Goal: Transaction & Acquisition: Purchase product/service

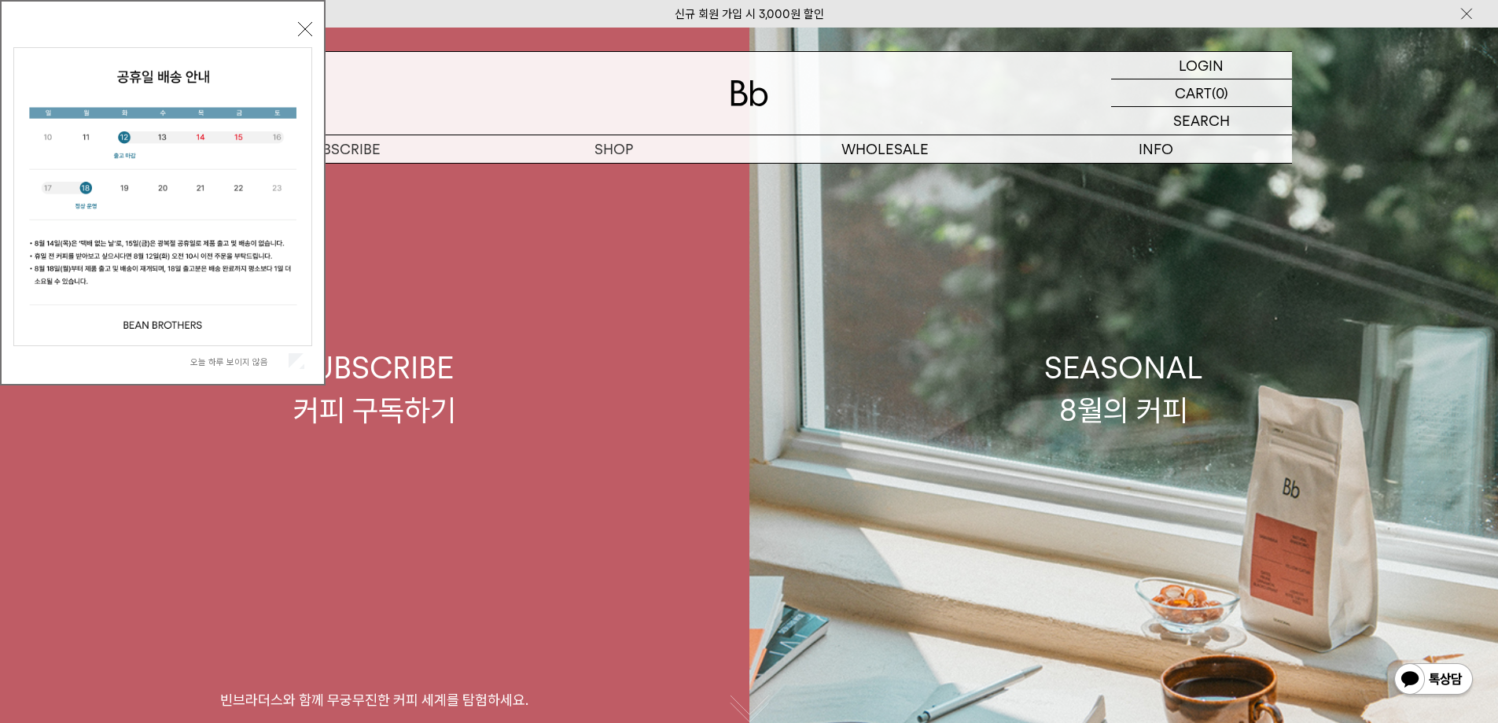
click at [486, 421] on link "SUBSCRIBE 커피 구독하기 빈브라더스와 함께 무궁무진한 커피 세계를 탐험하세요." at bounding box center [374, 389] width 749 height 723
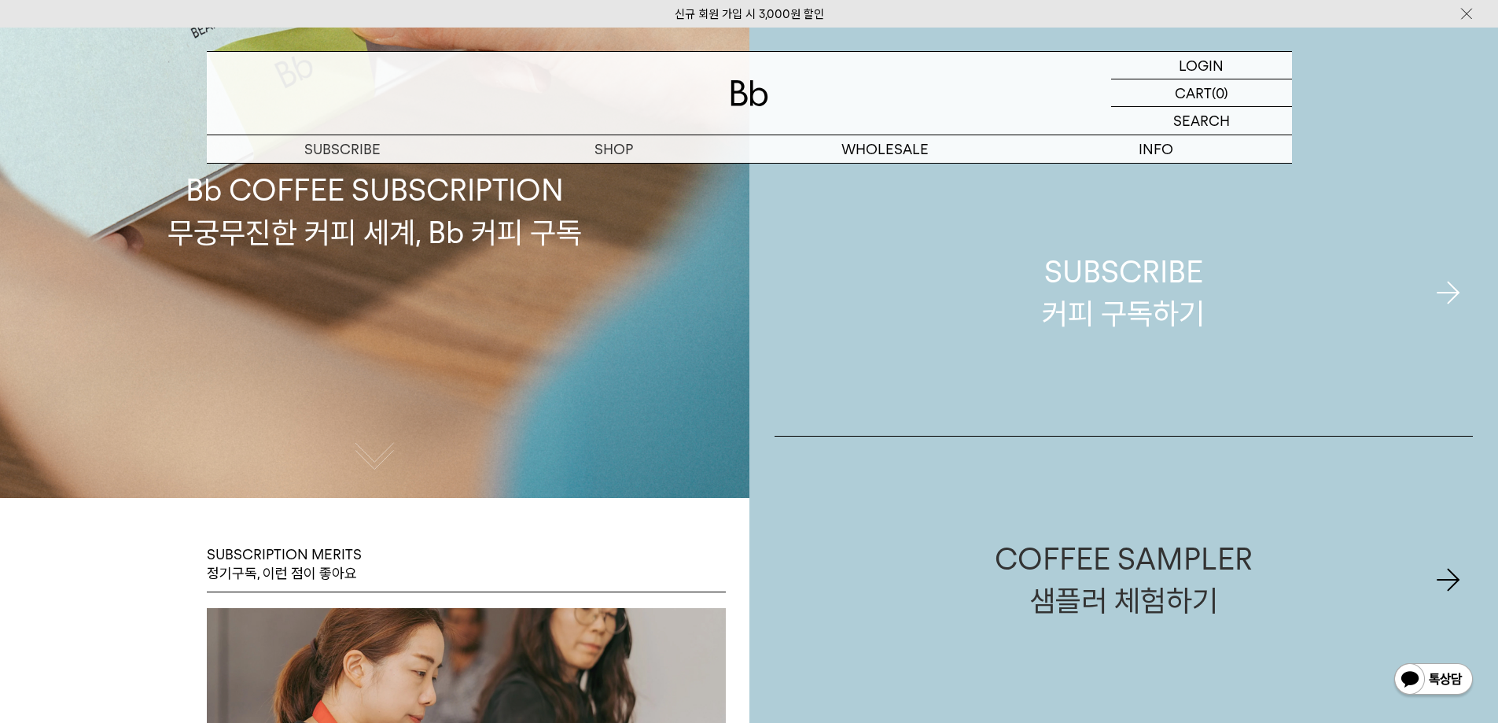
scroll to position [236, 0]
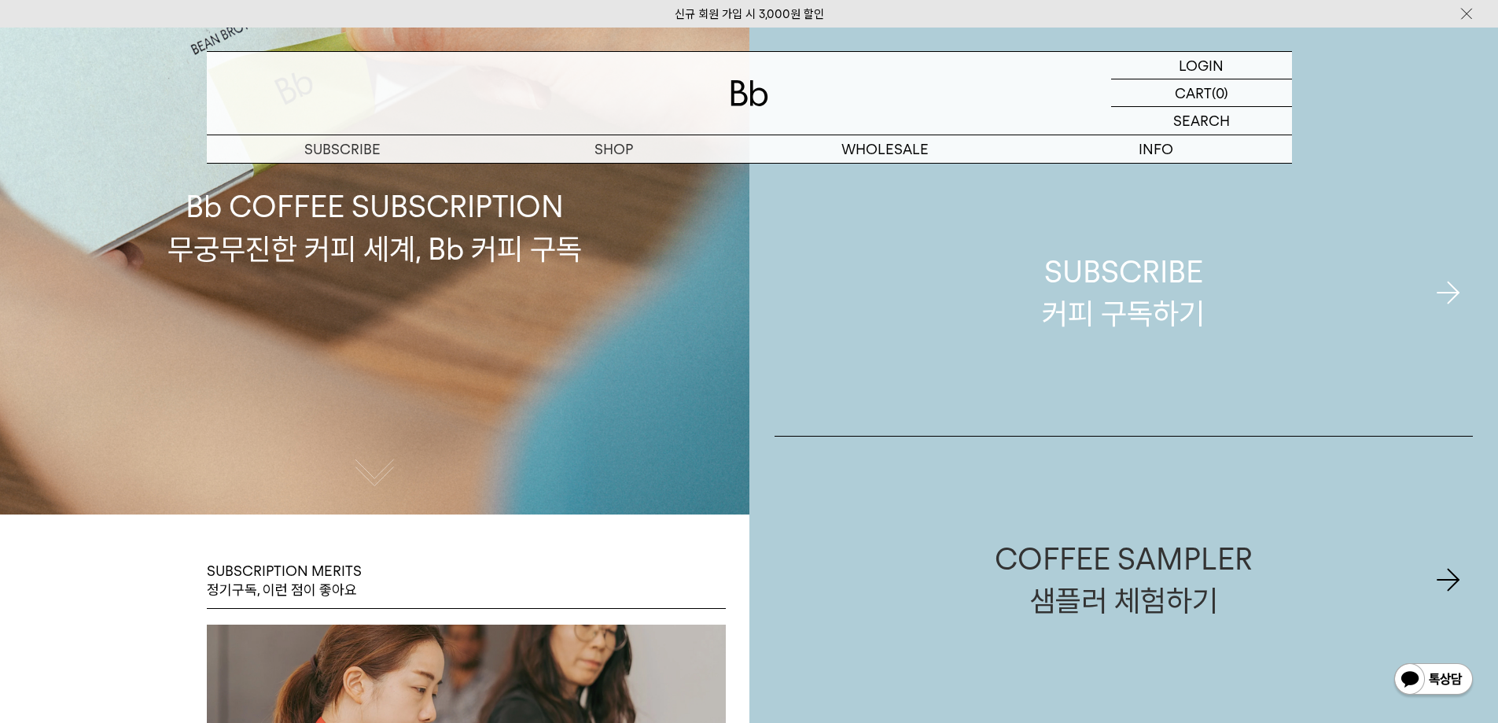
click at [997, 365] on link "SUBSCRIBE 커피 구독하기" at bounding box center [1124, 292] width 699 height 286
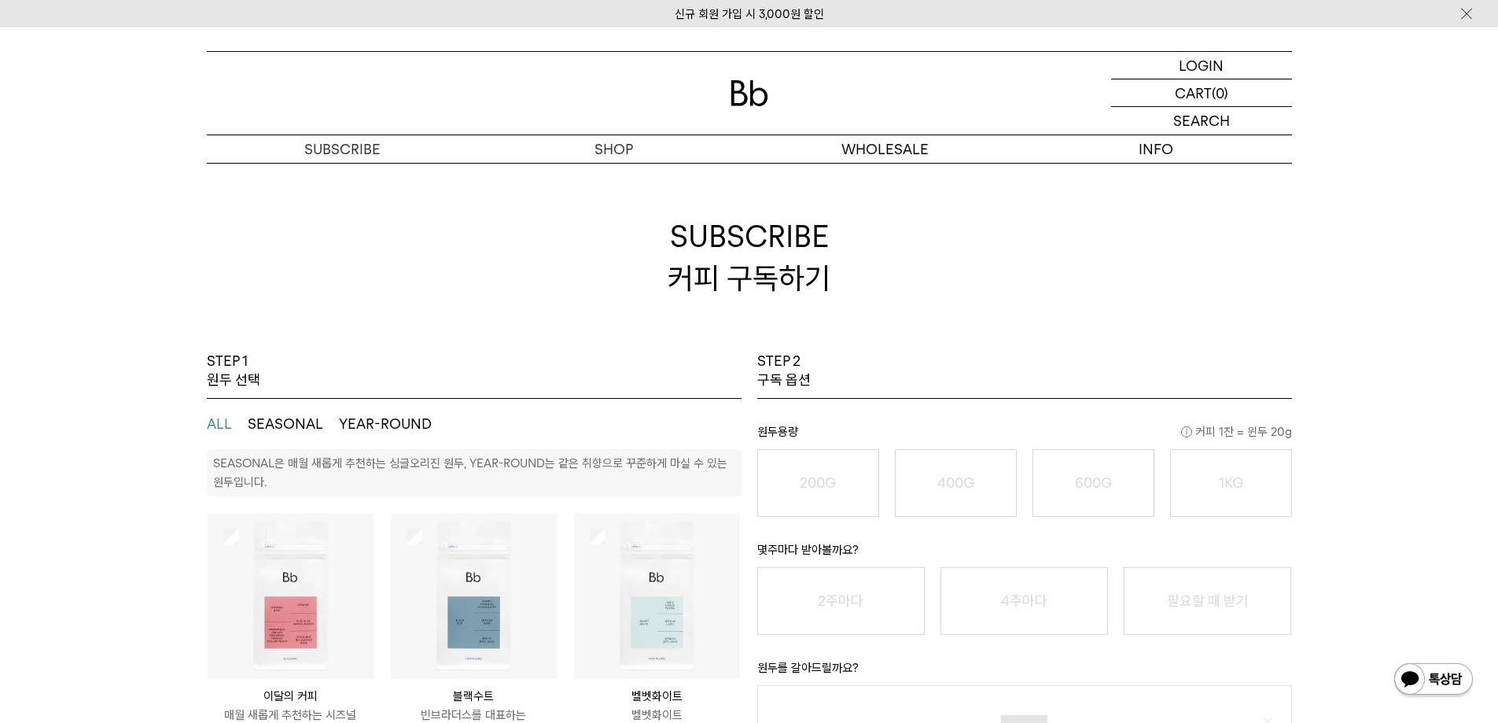
scroll to position [236, 0]
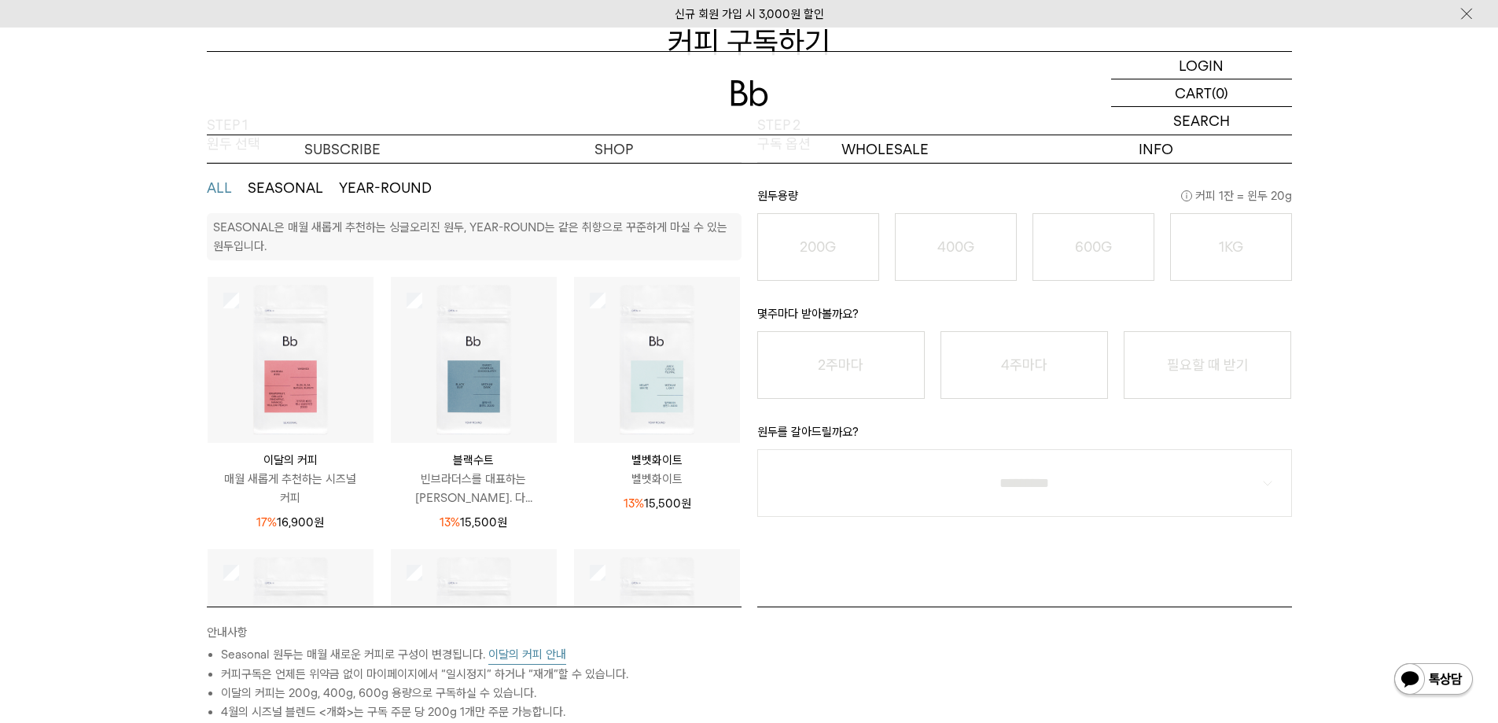
click at [868, 282] on div "몇주마다 받아볼까요? 2주마다 4주마다 필요할 때 받기" at bounding box center [1024, 340] width 535 height 118
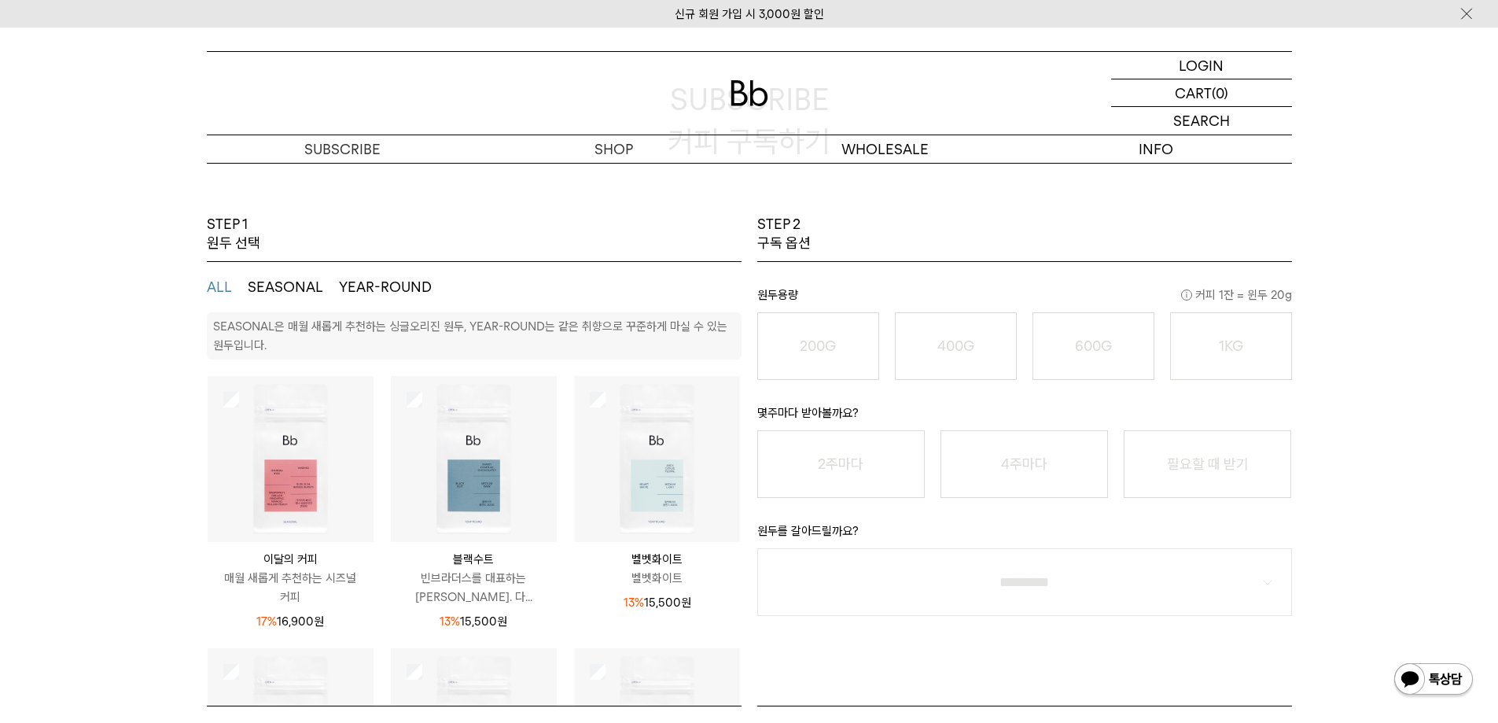
scroll to position [0, 0]
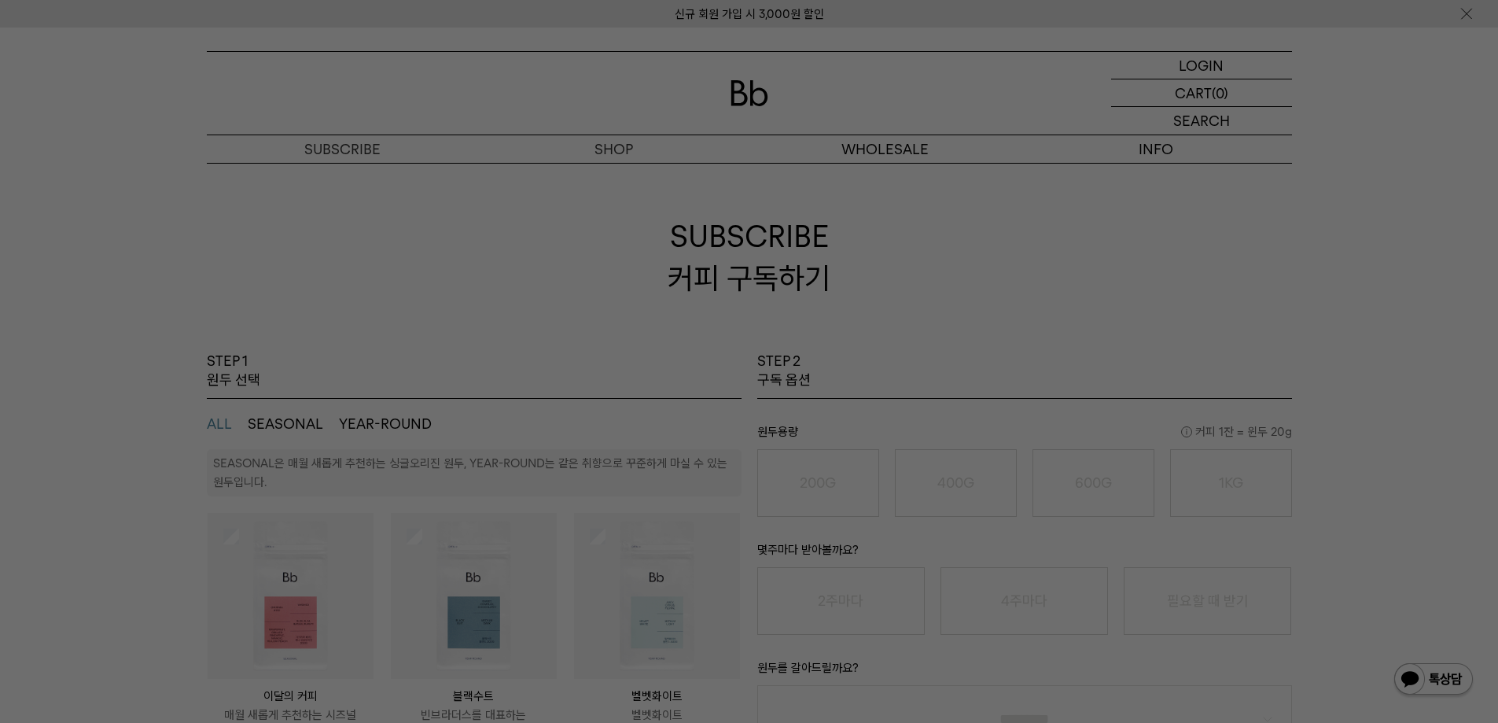
click at [981, 443] on div at bounding box center [749, 361] width 1498 height 723
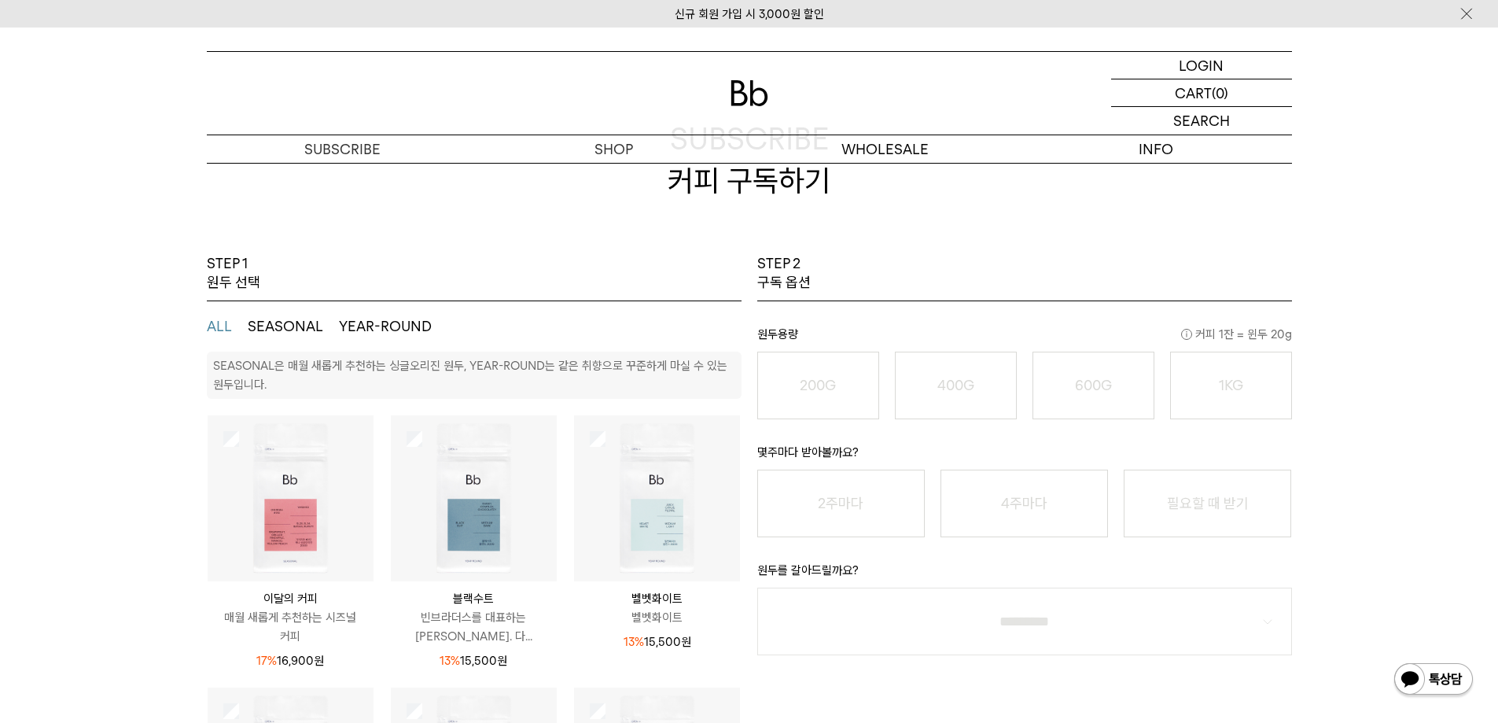
scroll to position [236, 0]
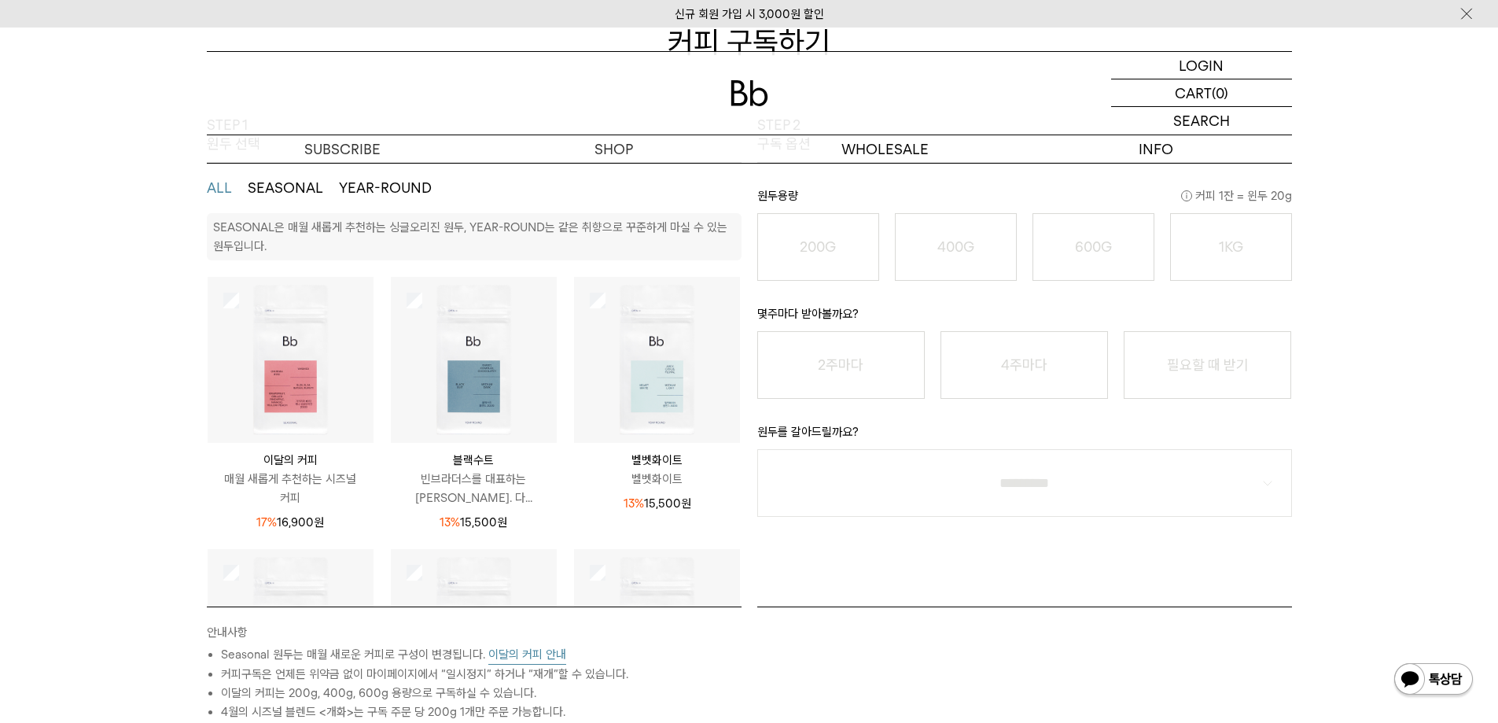
click at [480, 391] on img at bounding box center [474, 360] width 166 height 166
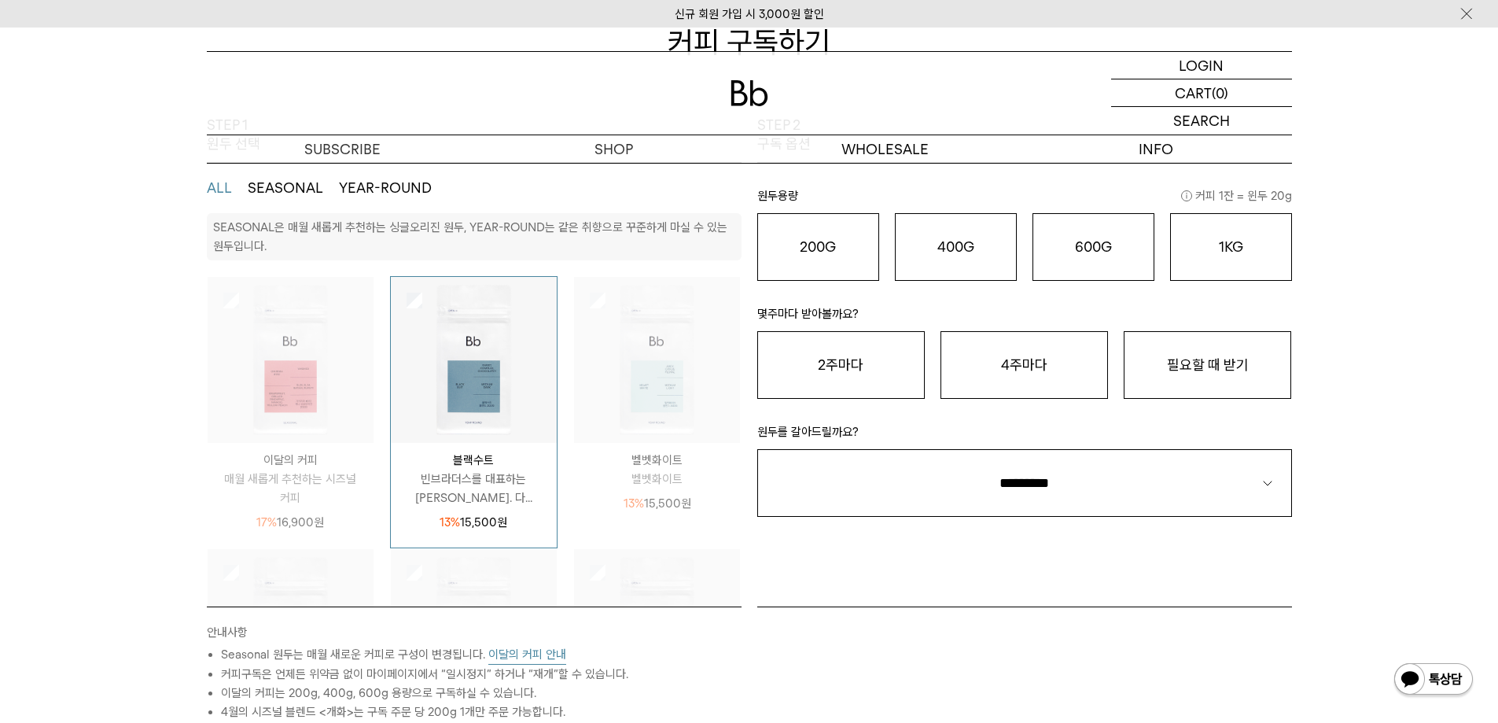
click at [296, 193] on button "SEASONAL" at bounding box center [285, 188] width 75 height 19
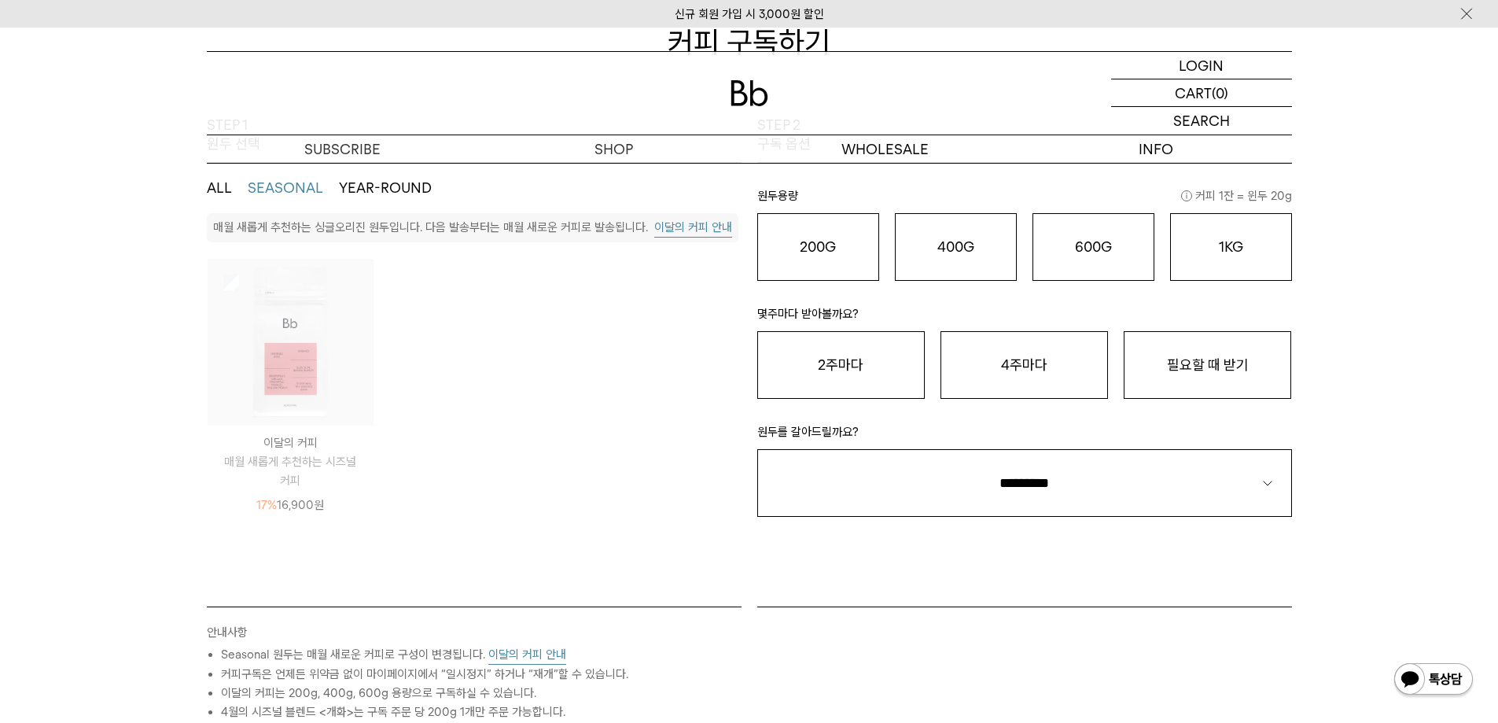
click at [362, 187] on button "YEAR-ROUND" at bounding box center [385, 188] width 93 height 19
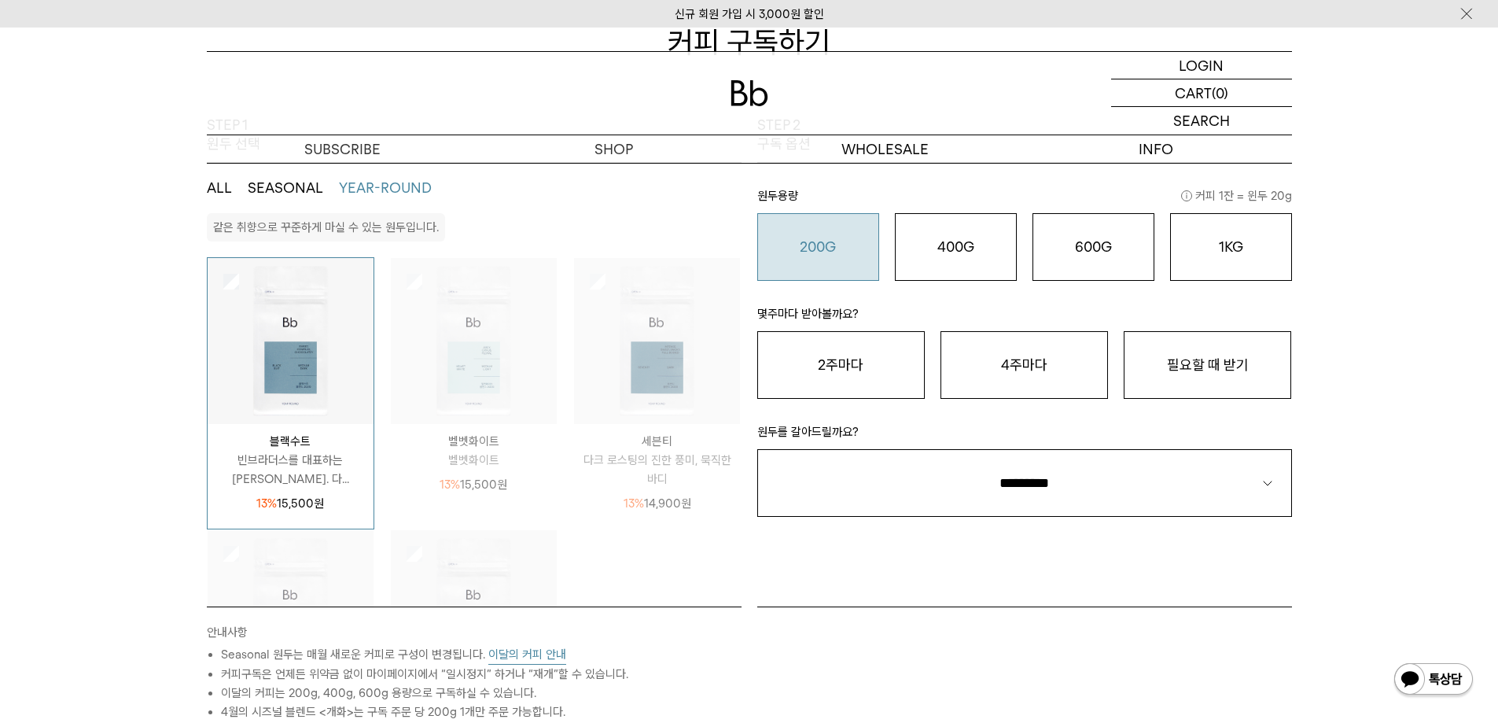
click at [815, 267] on button "200G 16,900 원" at bounding box center [818, 247] width 122 height 68
click at [1025, 389] on button "4주마다" at bounding box center [1024, 365] width 167 height 68
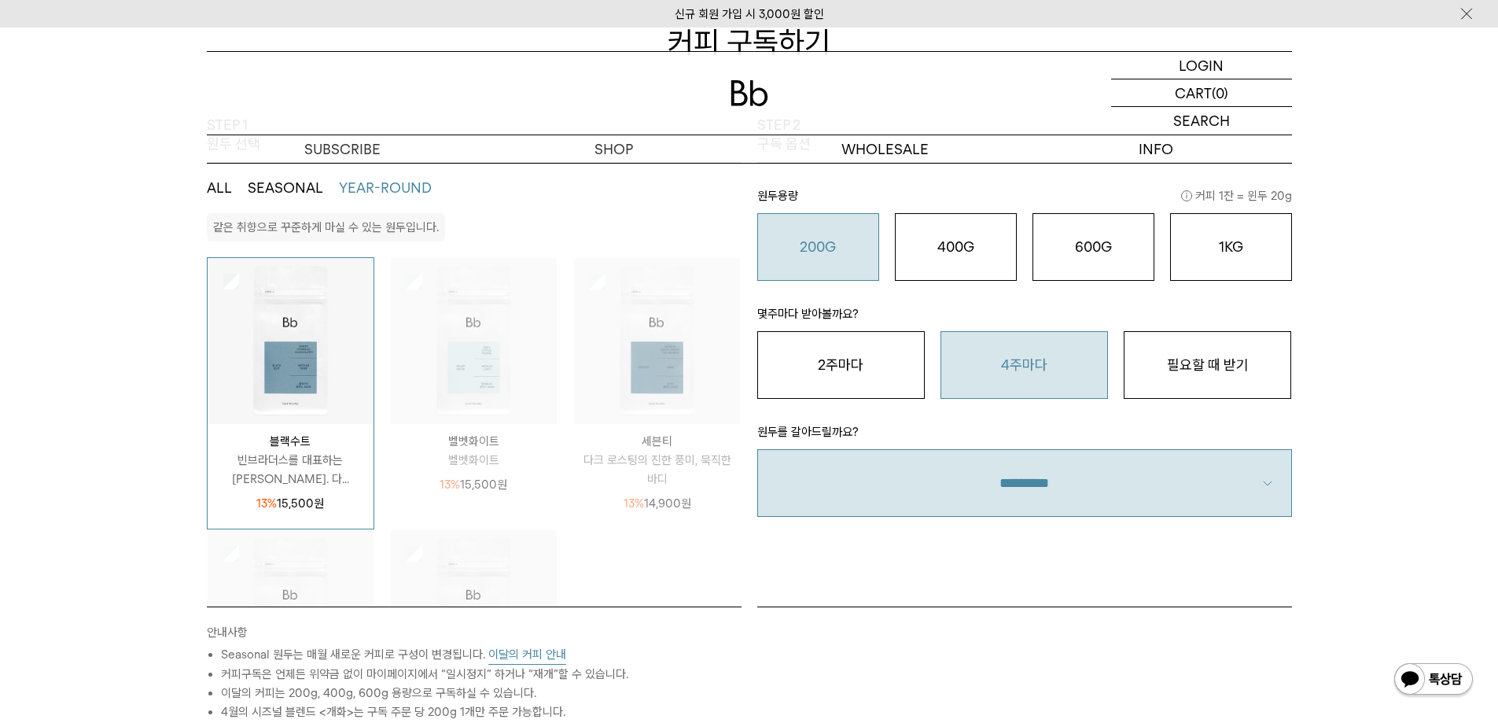
click at [1031, 495] on select "**********" at bounding box center [1024, 483] width 535 height 68
click at [1011, 500] on select "**********" at bounding box center [1024, 483] width 535 height 68
select select "**"
click at [757, 449] on select "**********" at bounding box center [1024, 483] width 535 height 68
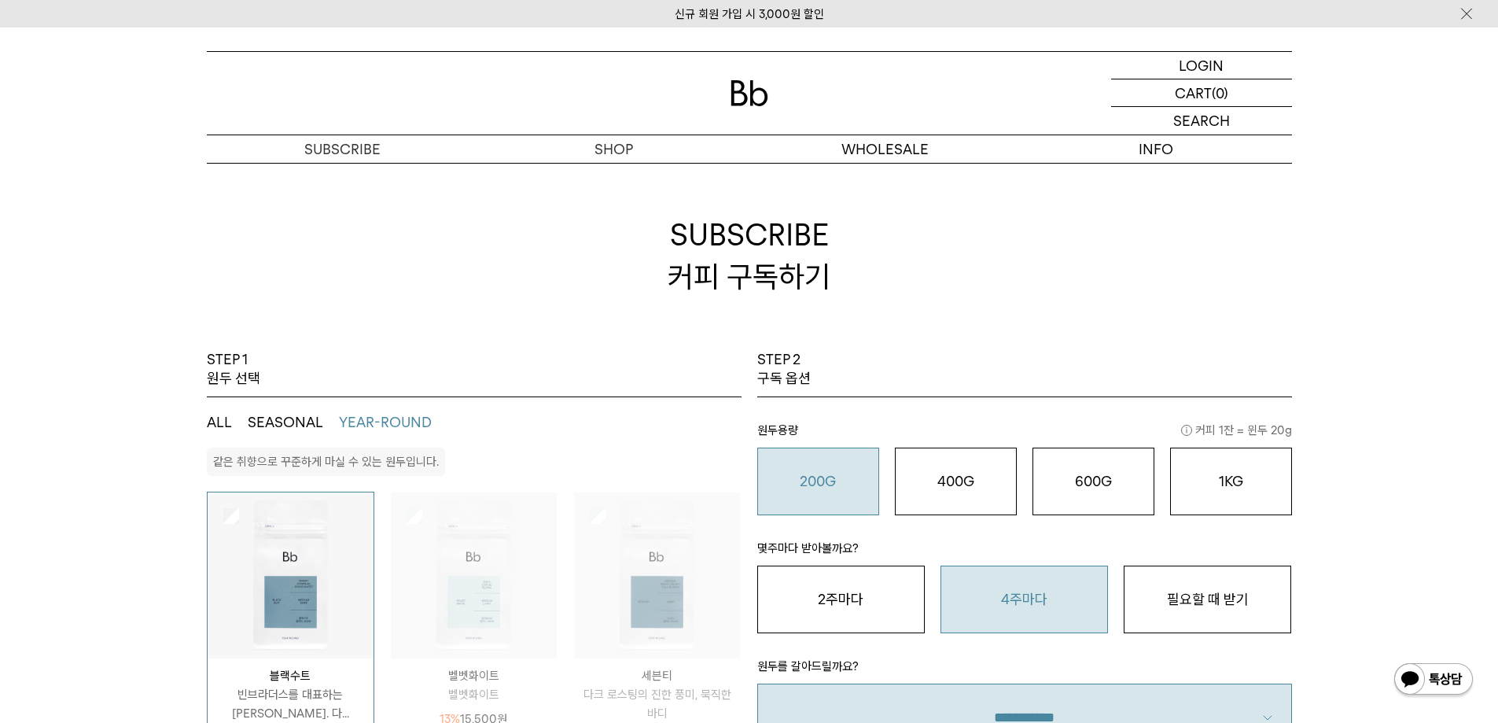
scroll to position [0, 0]
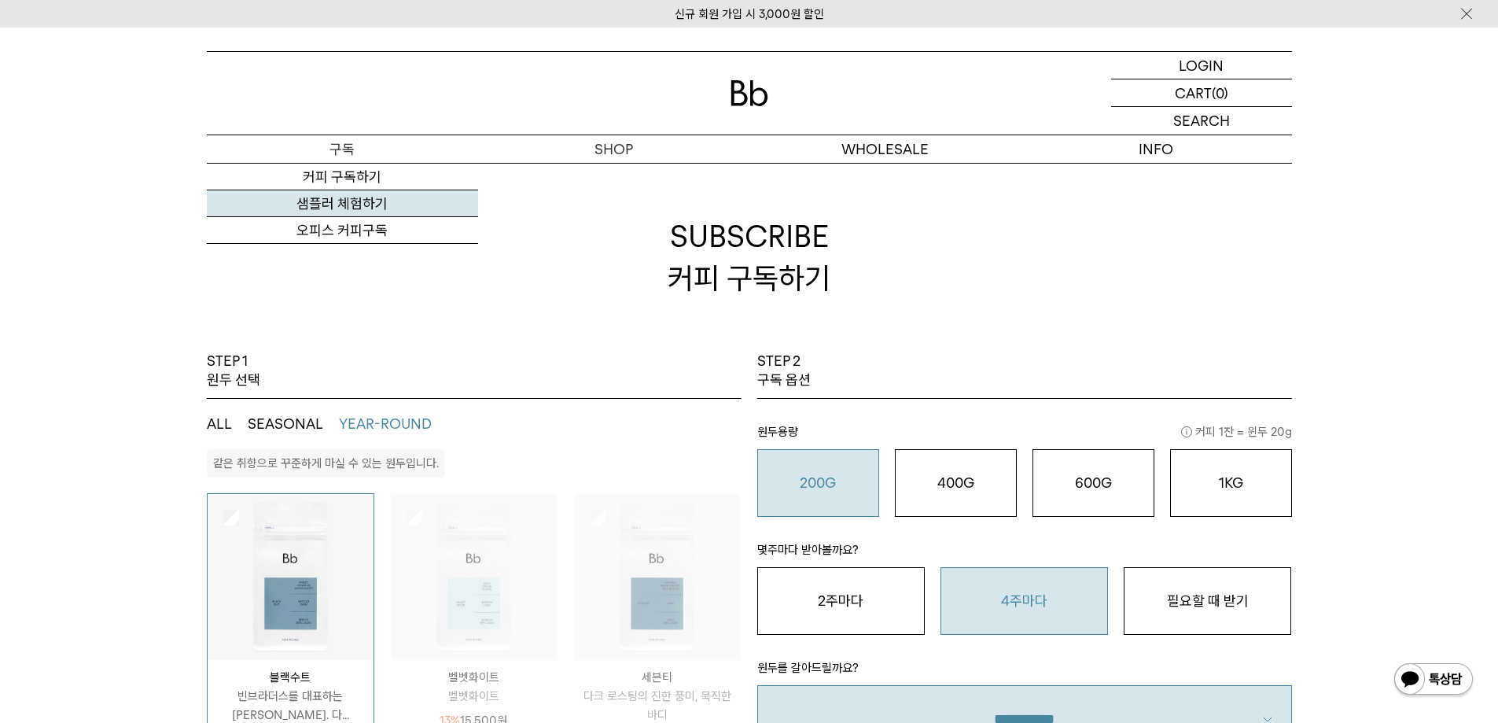
click at [363, 204] on link "샘플러 체험하기" at bounding box center [342, 203] width 271 height 27
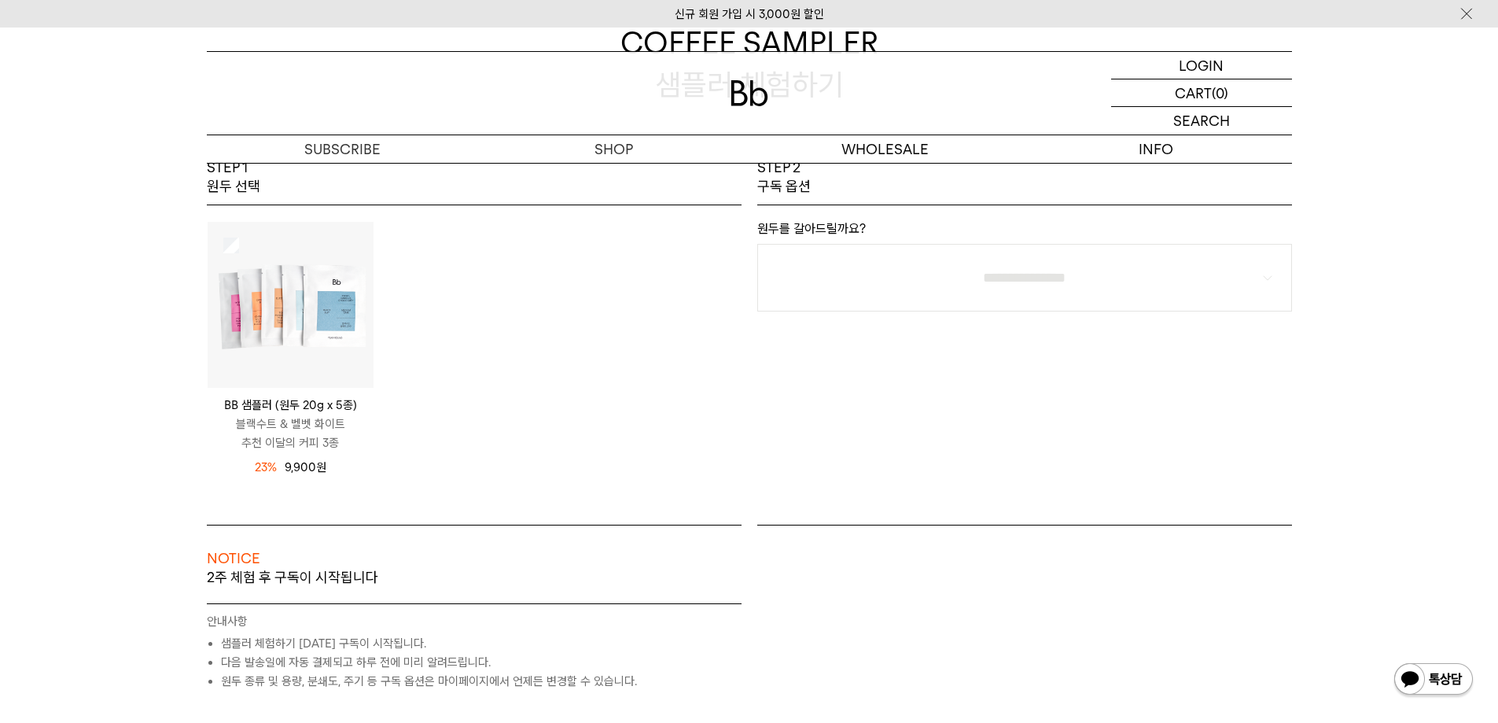
scroll to position [236, 0]
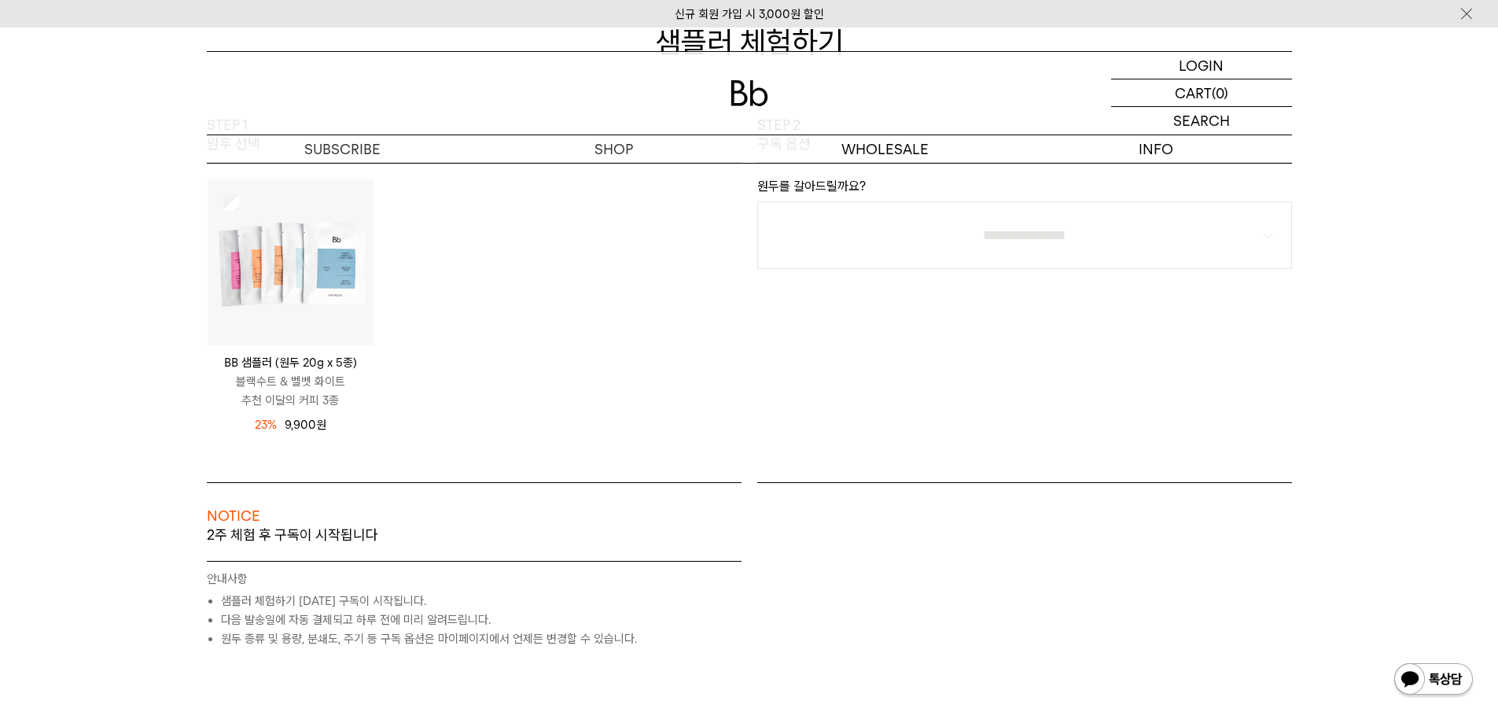
click at [301, 370] on p "BB 샘플러 (원두 20g x 5종)" at bounding box center [291, 362] width 166 height 19
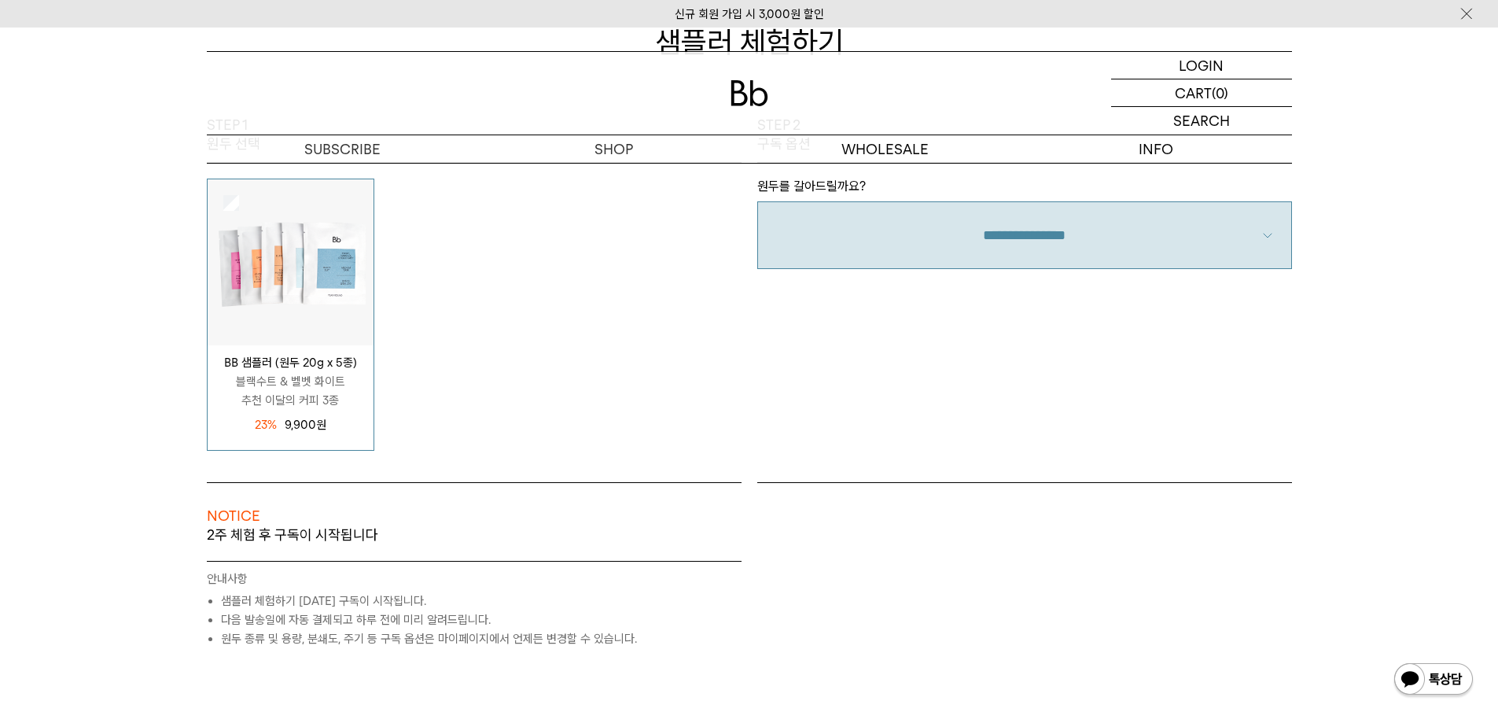
click at [845, 217] on select "**********" at bounding box center [1024, 235] width 535 height 68
select select "**"
click at [757, 201] on select "**********" at bounding box center [1024, 235] width 535 height 68
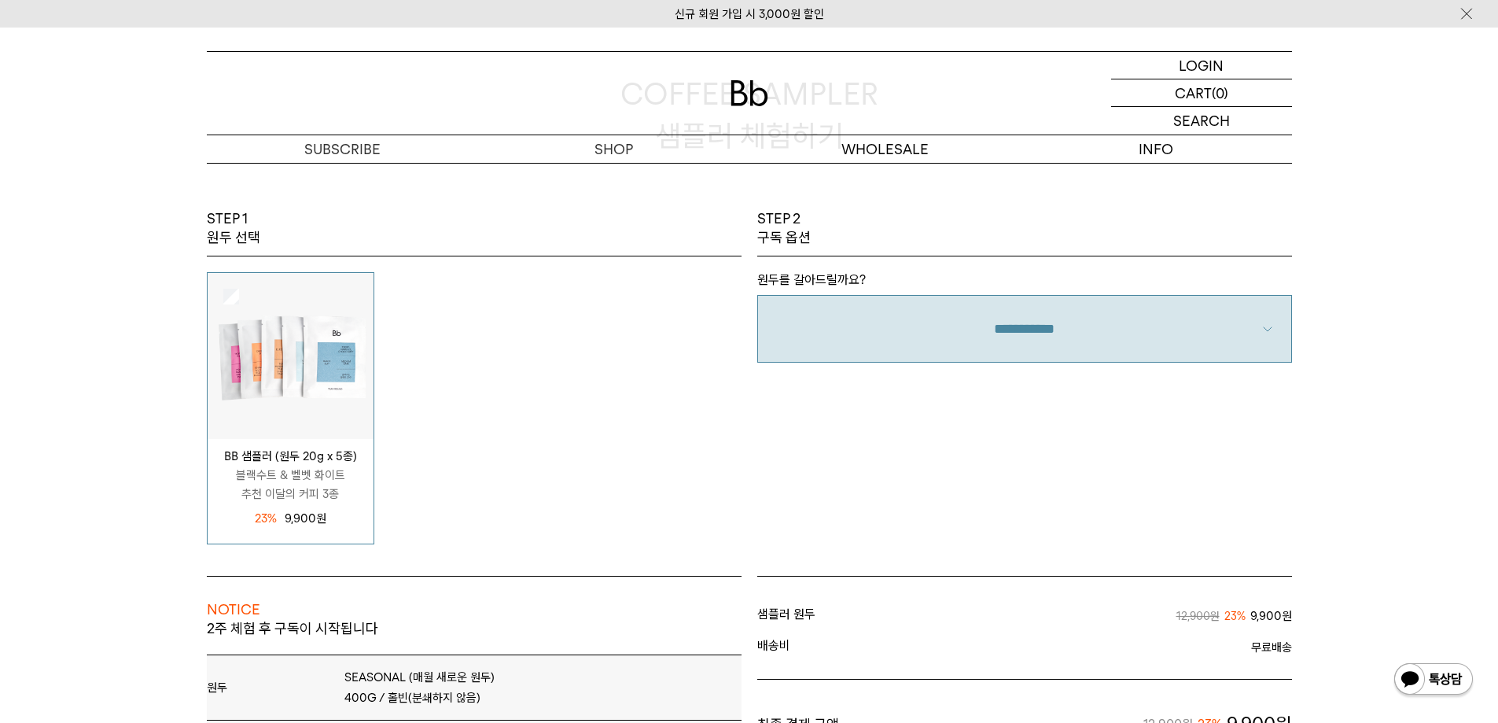
scroll to position [472, 0]
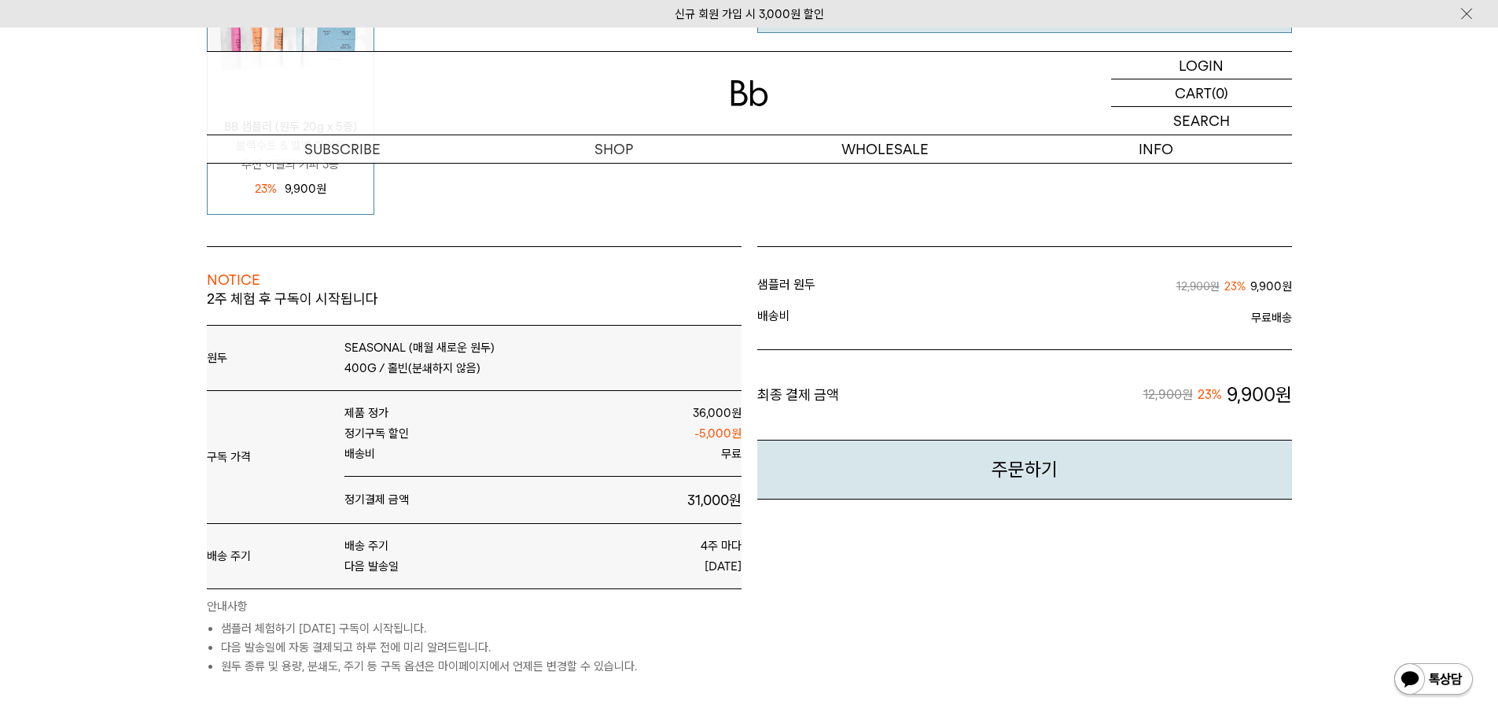
click at [401, 382] on div "원두 SEASONAL (매월 새로운 원두) 400G / 홀빈(분쇄하지 않음)" at bounding box center [474, 358] width 535 height 65
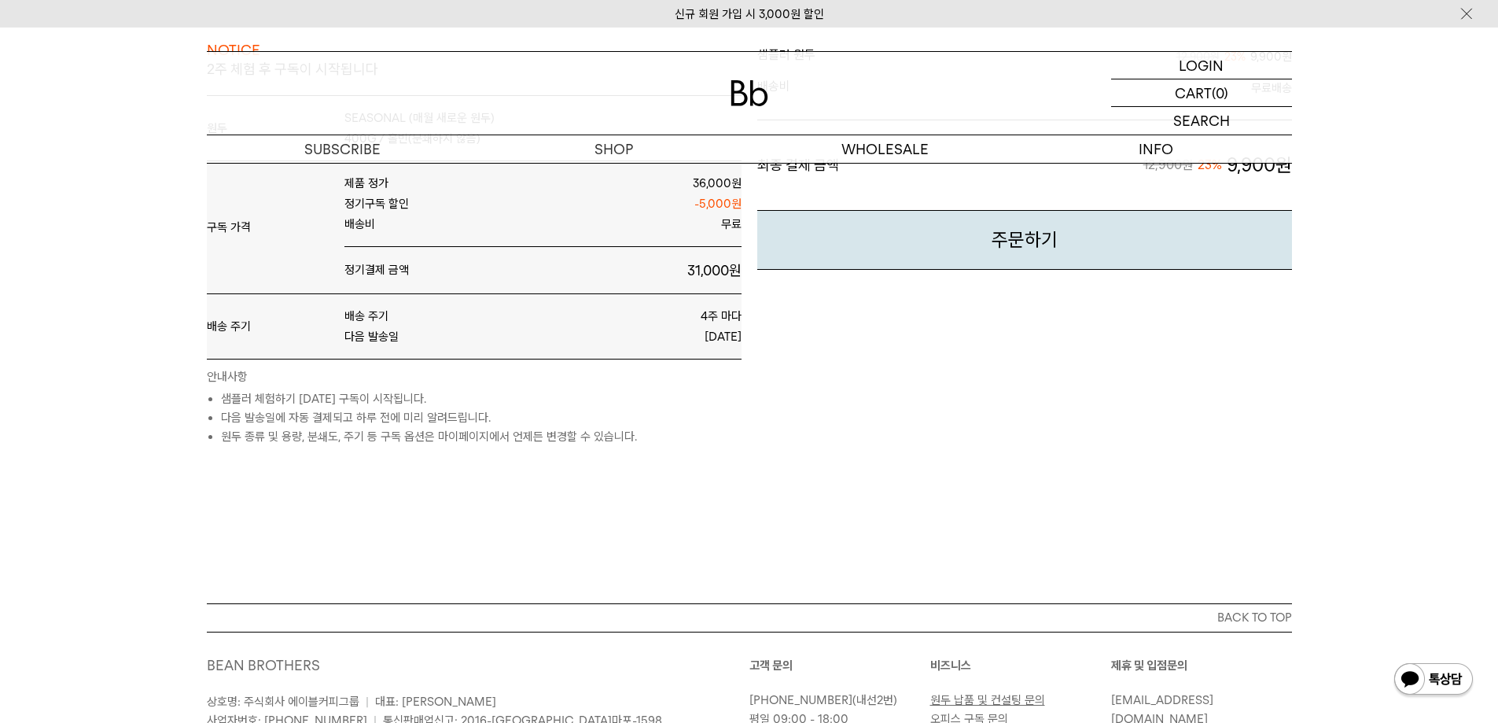
scroll to position [410, 0]
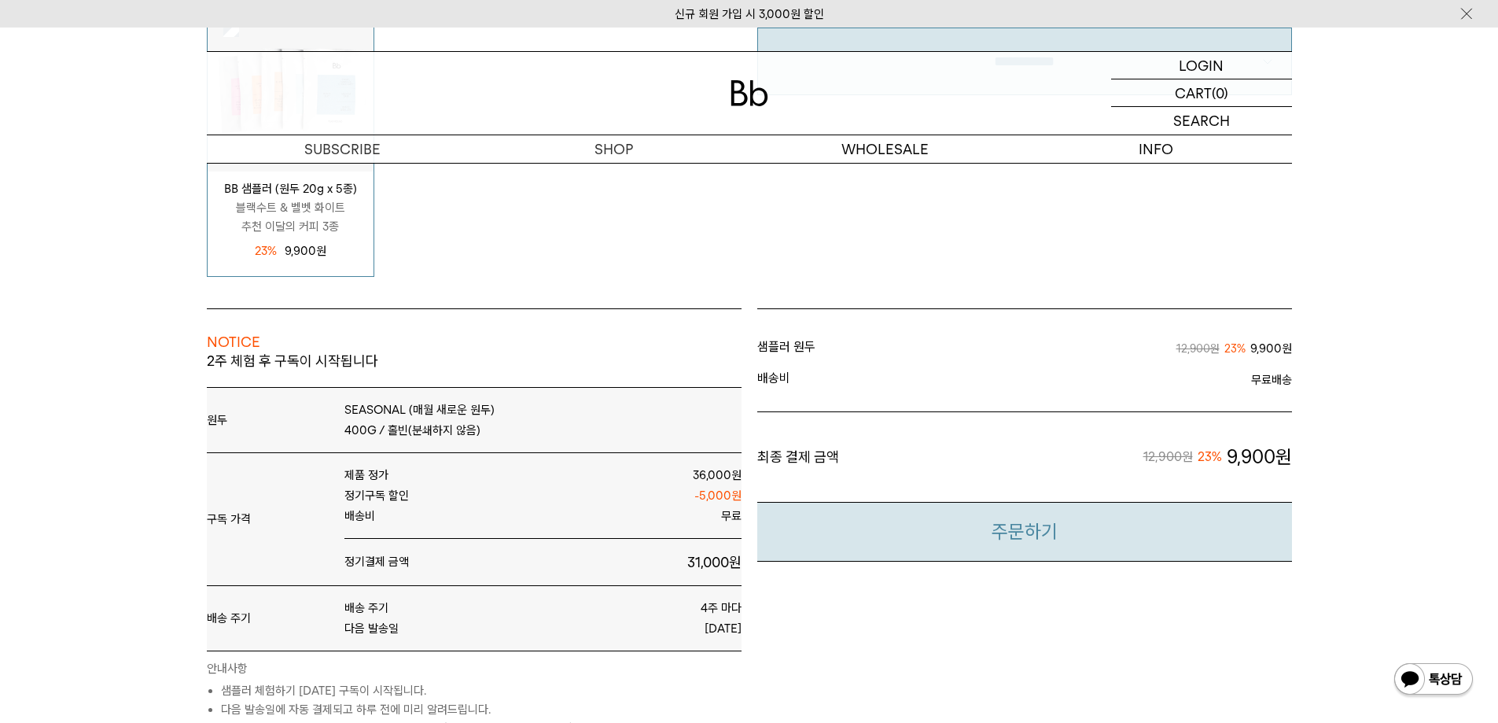
click at [893, 534] on button "주문하기" at bounding box center [1024, 532] width 535 height 61
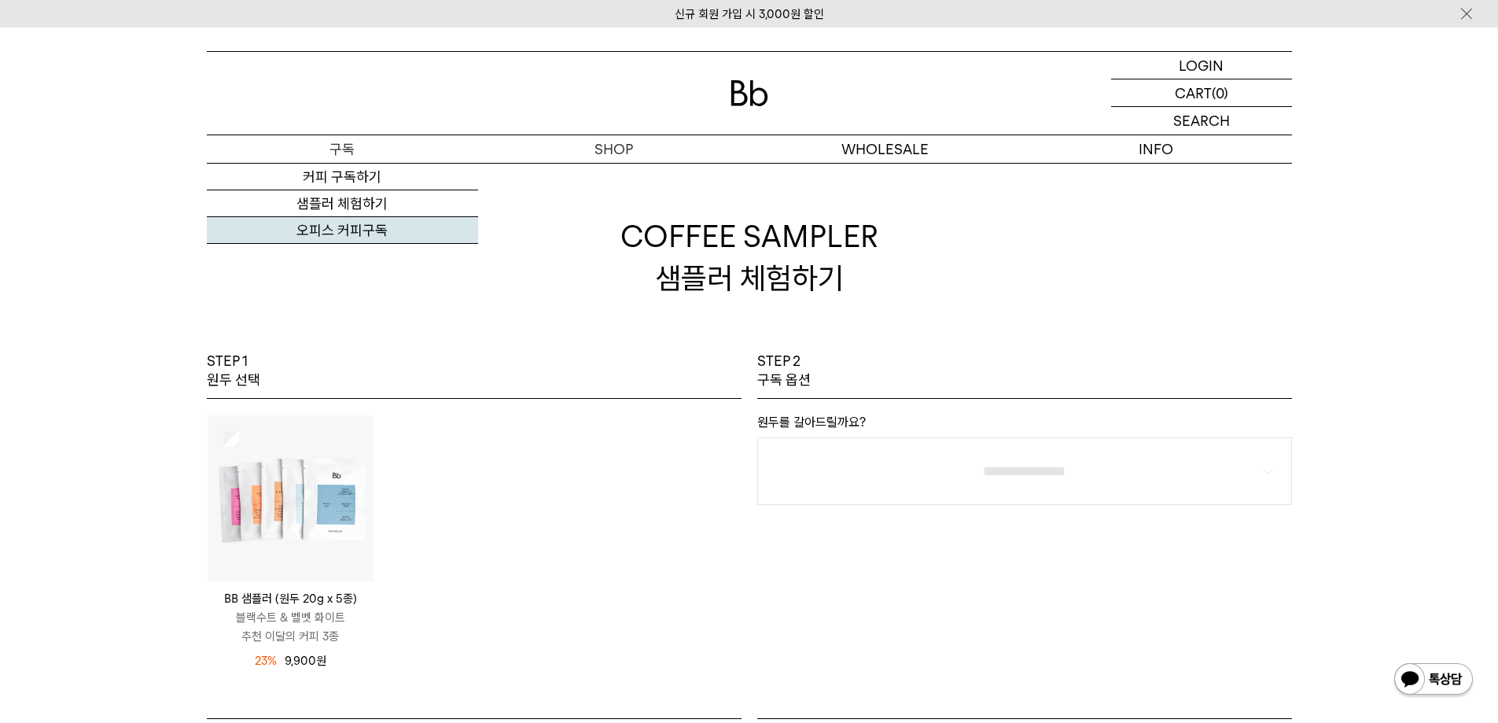
click at [360, 226] on link "오피스 커피구독" at bounding box center [342, 230] width 271 height 27
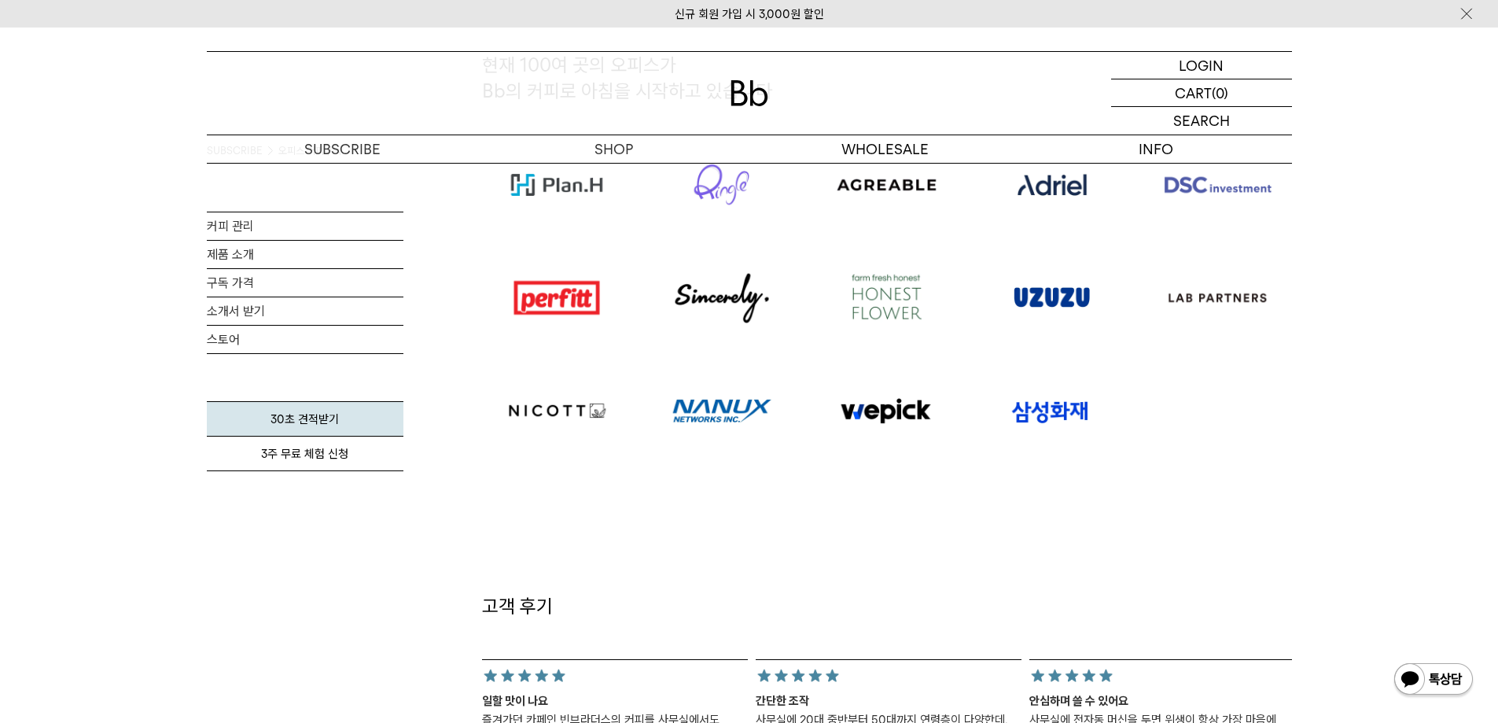
scroll to position [1180, 0]
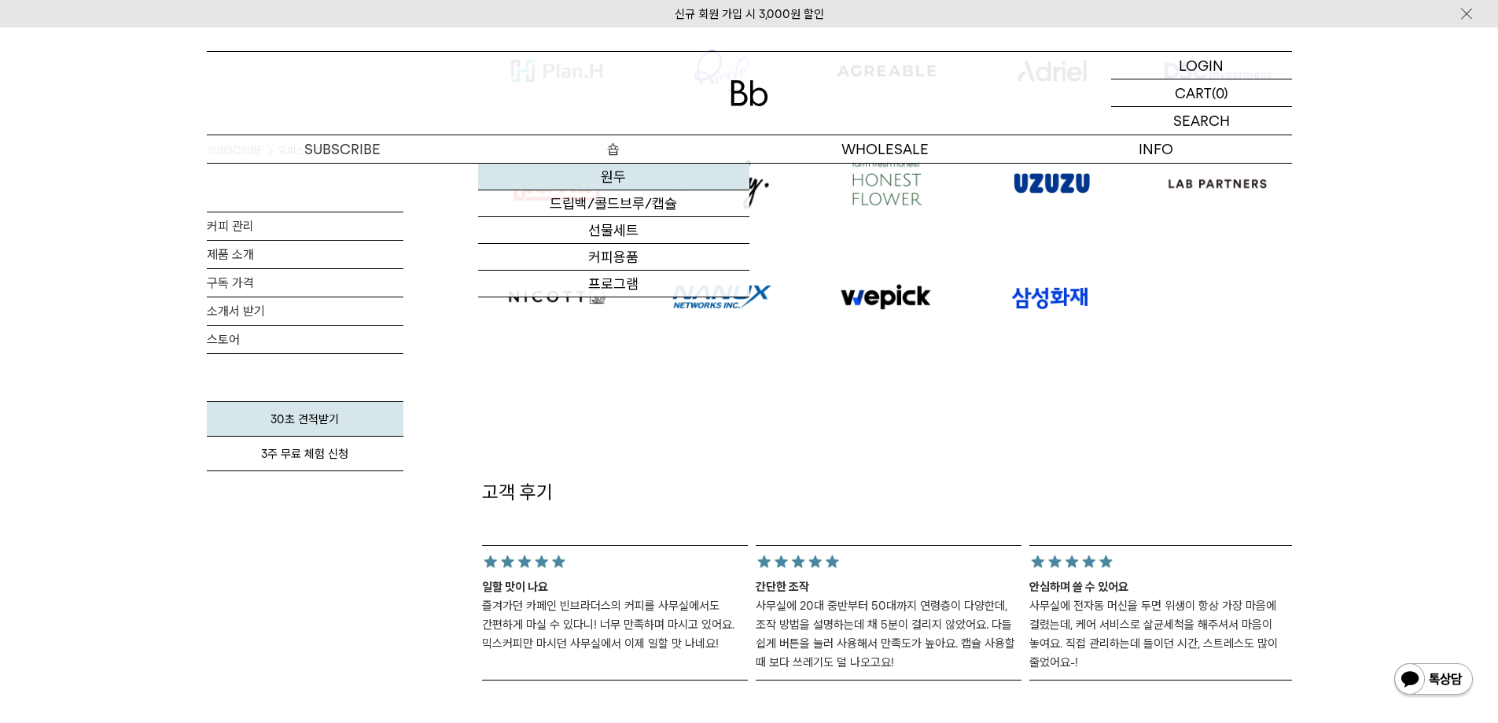
click at [611, 180] on link "원두" at bounding box center [613, 177] width 271 height 27
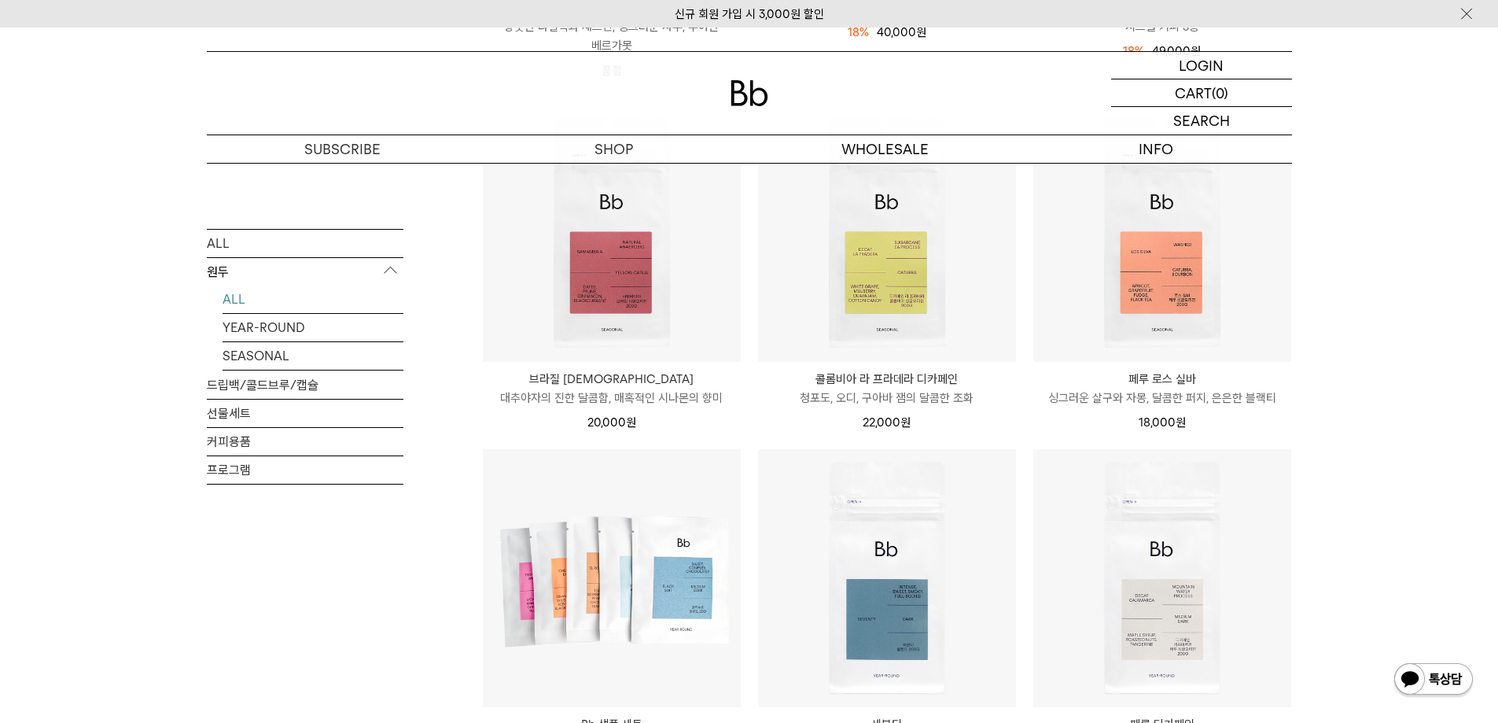
scroll to position [708, 0]
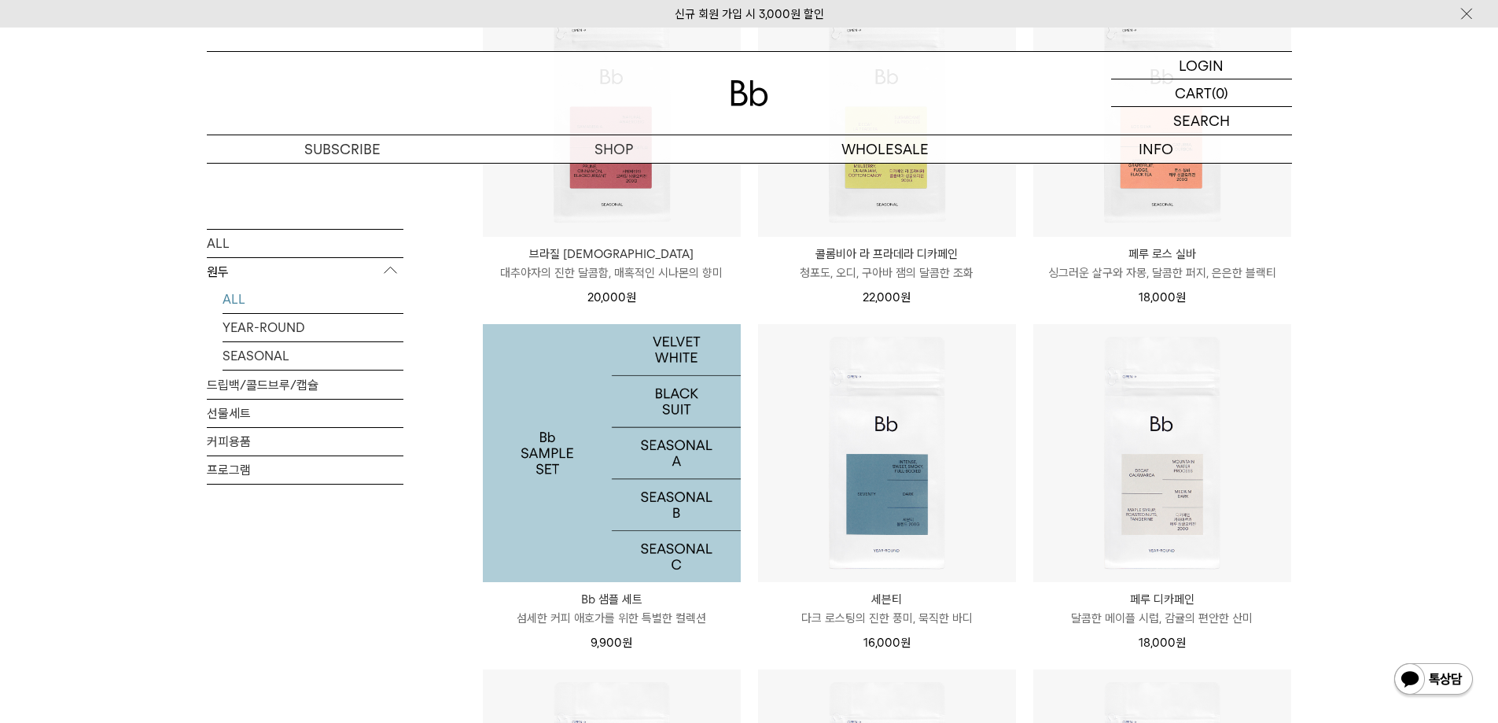
click at [647, 416] on img at bounding box center [612, 453] width 258 height 258
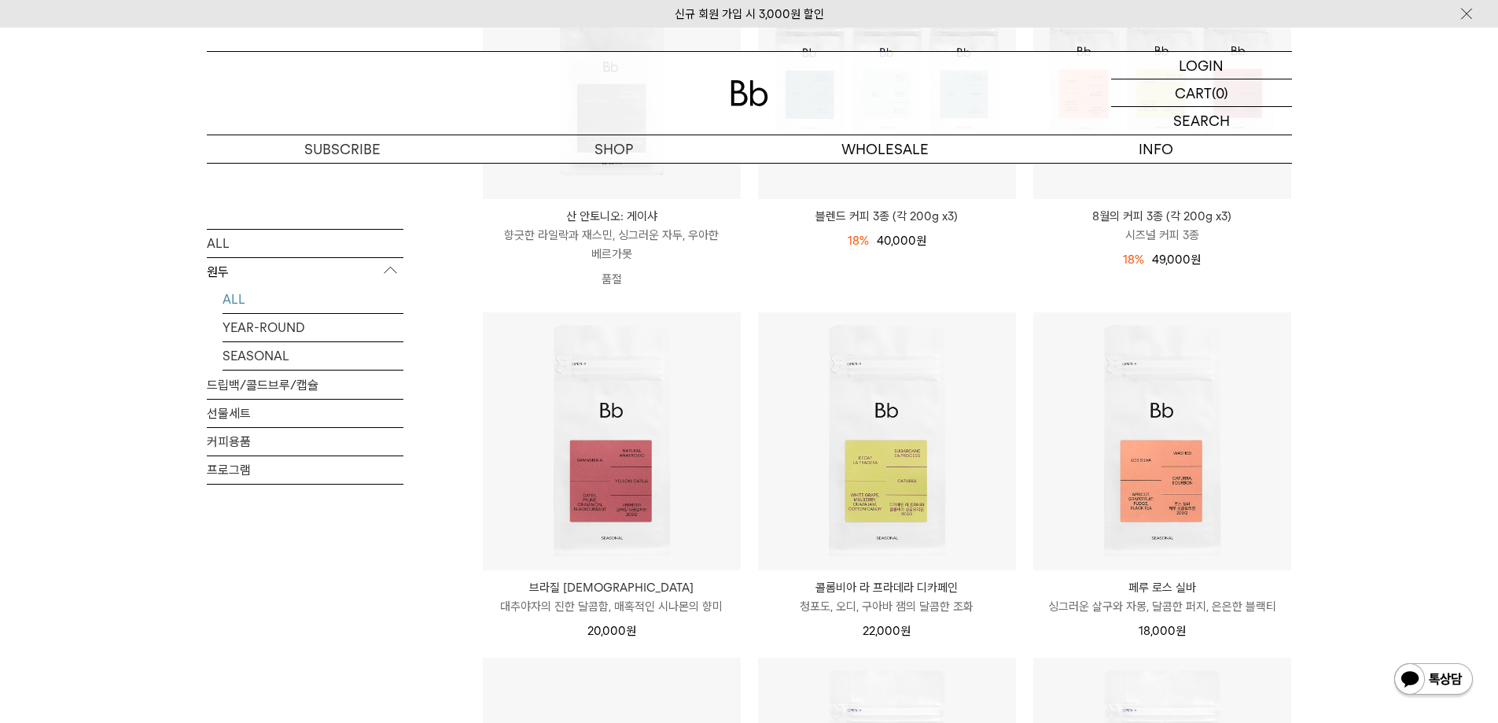
scroll to position [236, 0]
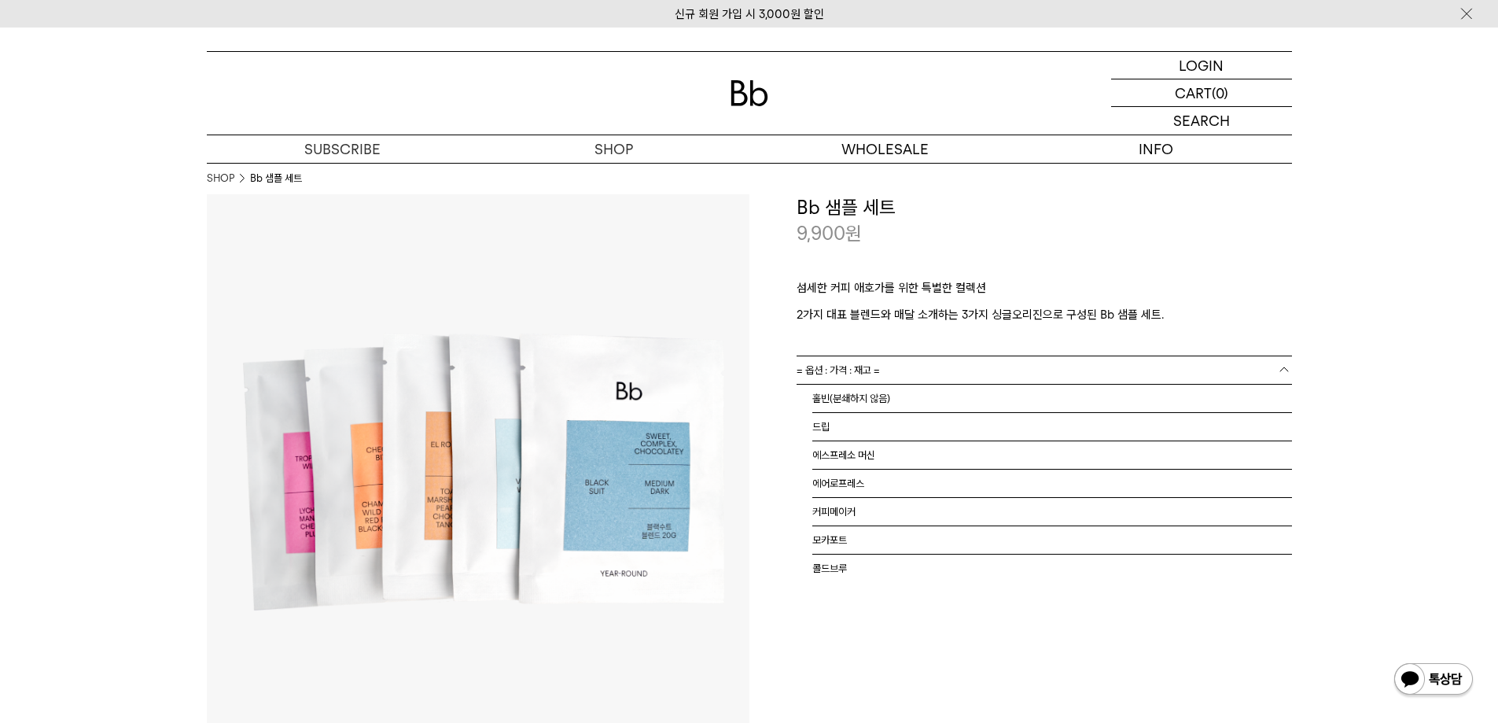
click at [920, 367] on link "= 옵션 : 가격 : 재고 =" at bounding box center [1044, 370] width 495 height 28
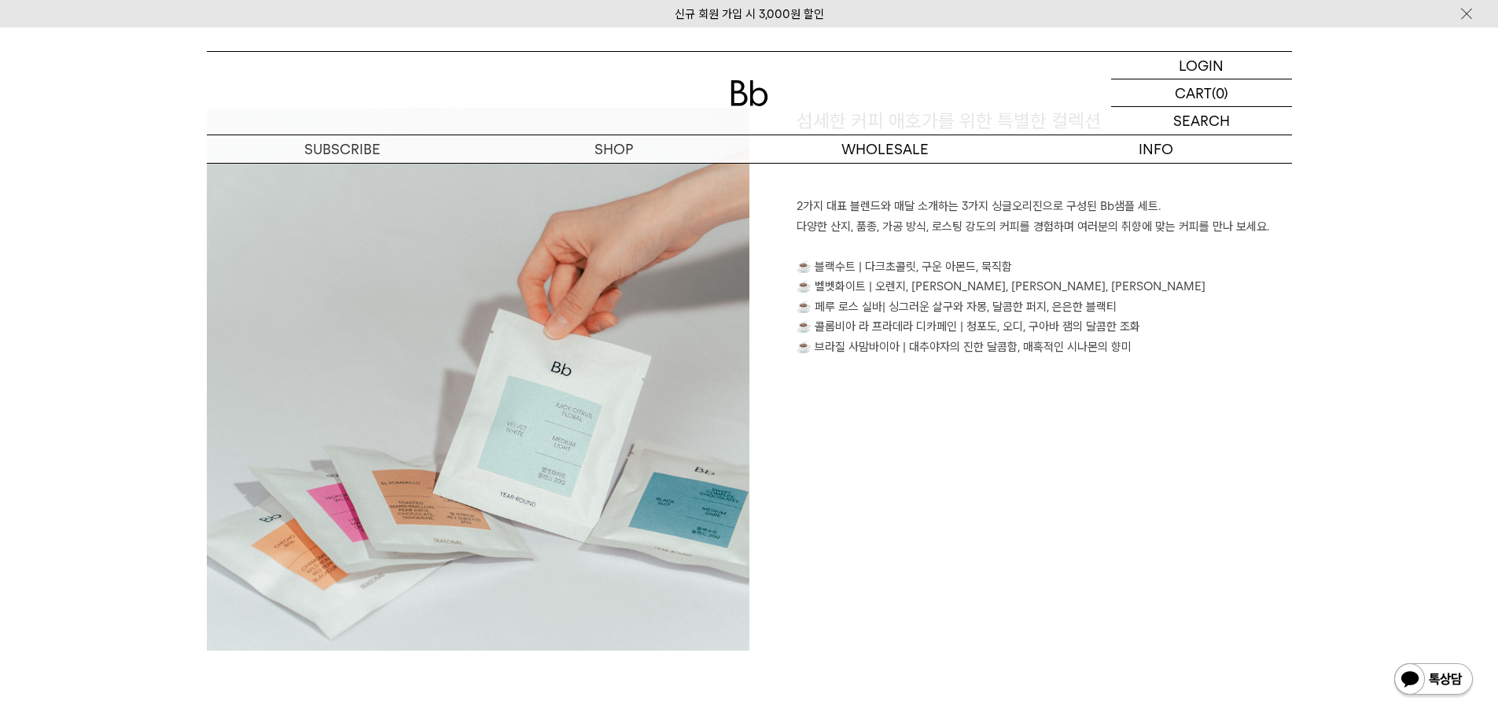
scroll to position [944, 0]
